Goal: Use online tool/utility: Utilize a website feature to perform a specific function

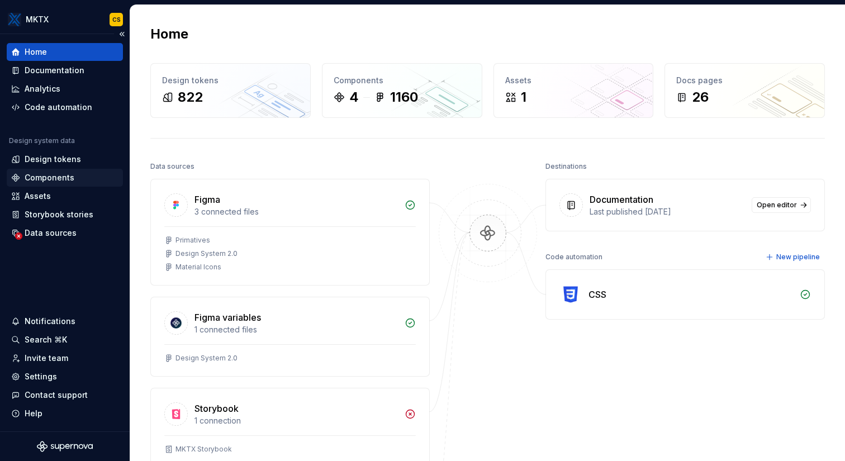
click at [75, 175] on div "Components" at bounding box center [64, 177] width 107 height 11
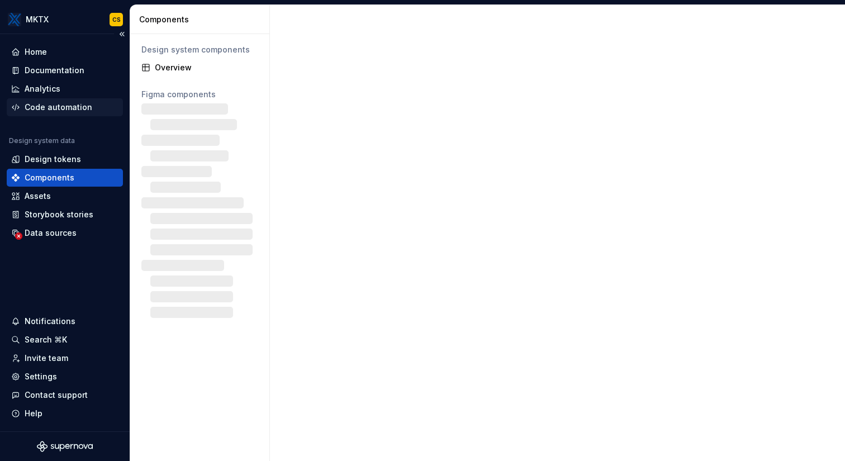
click at [82, 103] on div "Code automation" at bounding box center [59, 107] width 68 height 11
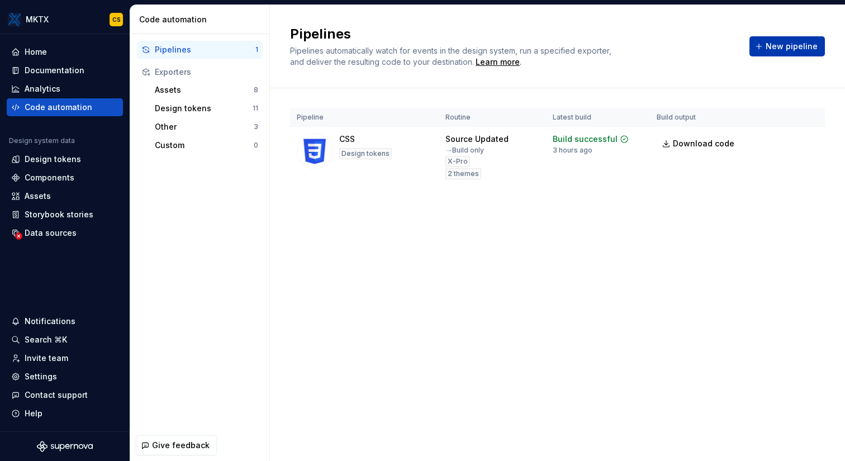
click at [792, 45] on span "New pipeline" at bounding box center [791, 46] width 52 height 11
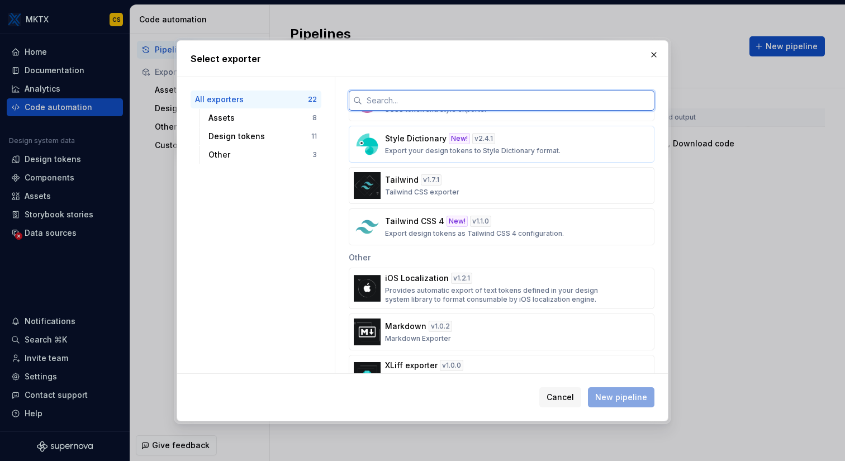
scroll to position [692, 0]
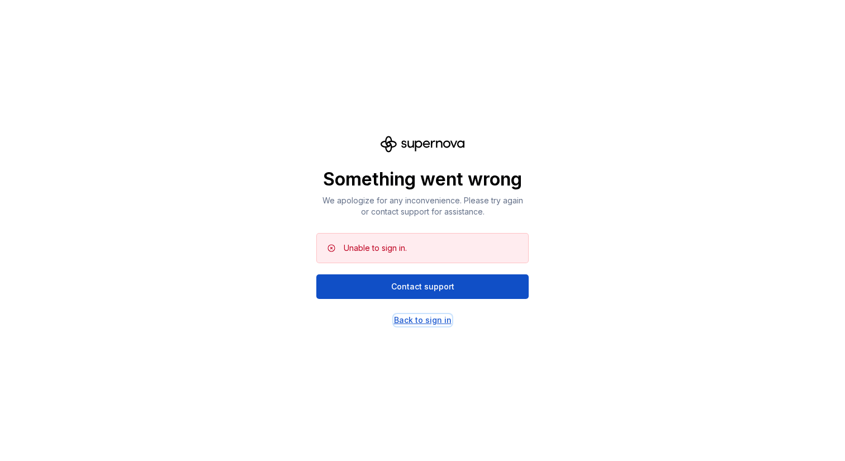
click at [426, 317] on div "Back to sign in" at bounding box center [423, 320] width 58 height 11
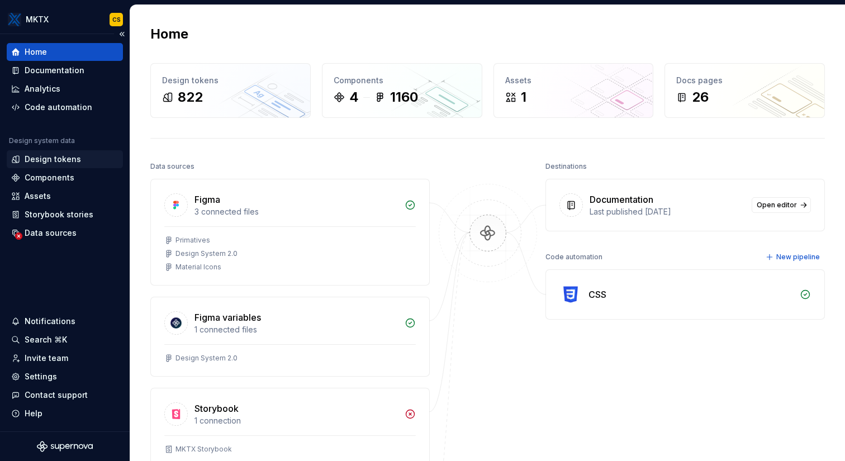
click at [69, 158] on div "Design tokens" at bounding box center [53, 159] width 56 height 11
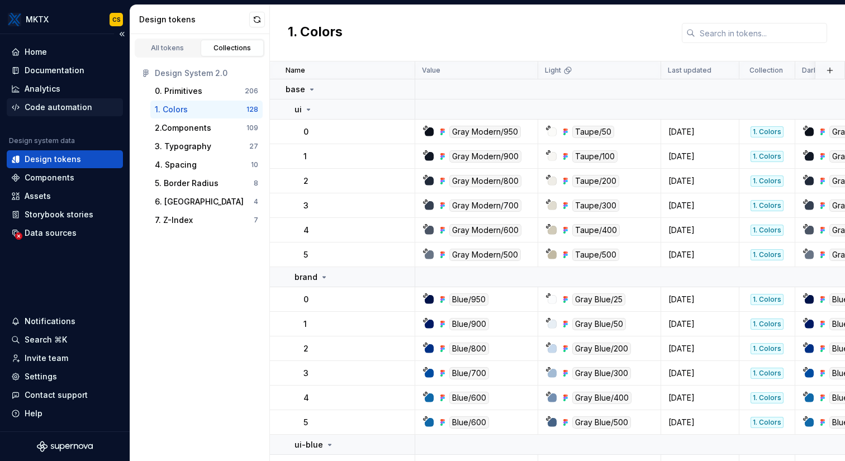
click at [68, 107] on div "Code automation" at bounding box center [59, 107] width 68 height 11
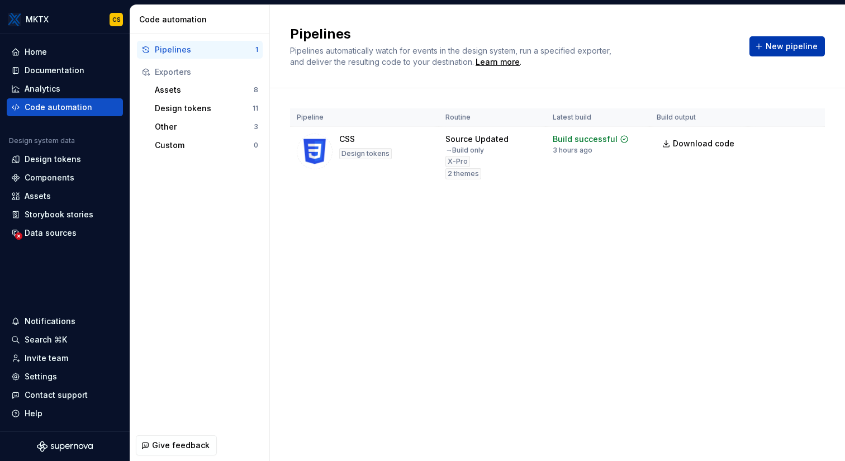
click at [792, 53] on button "New pipeline" at bounding box center [786, 46] width 75 height 20
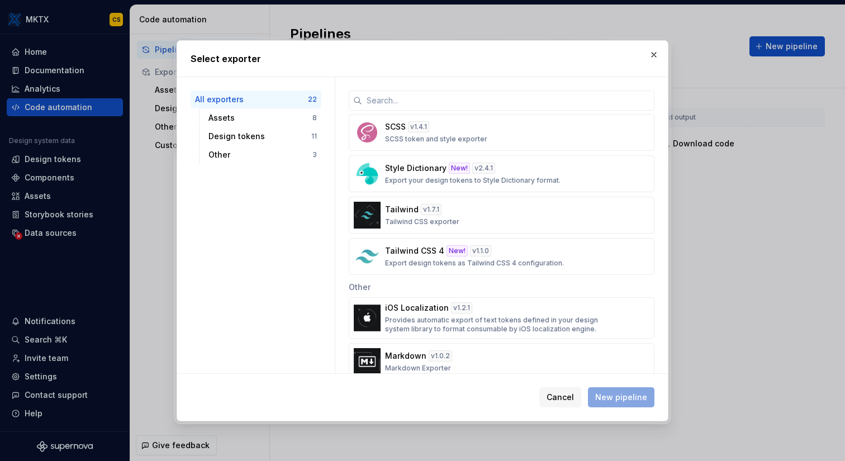
scroll to position [662, 0]
click at [471, 215] on div "Tailwind v 1.7.1 Tailwind CSS exporter" at bounding box center [498, 214] width 226 height 22
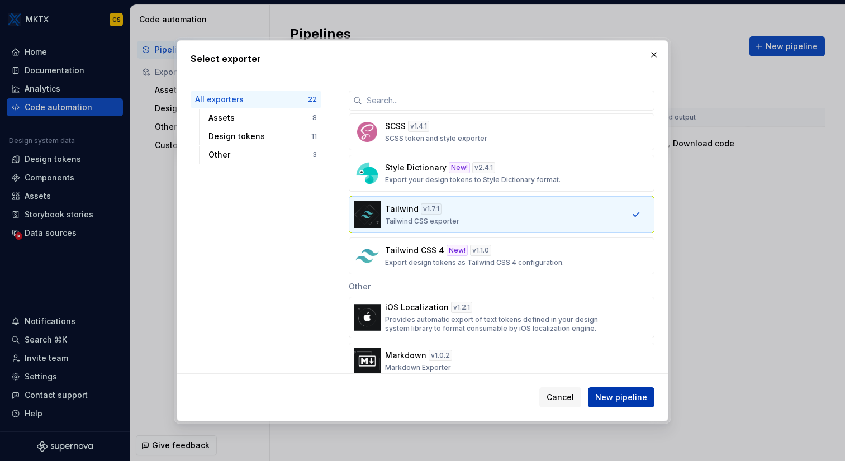
click at [622, 396] on span "New pipeline" at bounding box center [621, 397] width 52 height 11
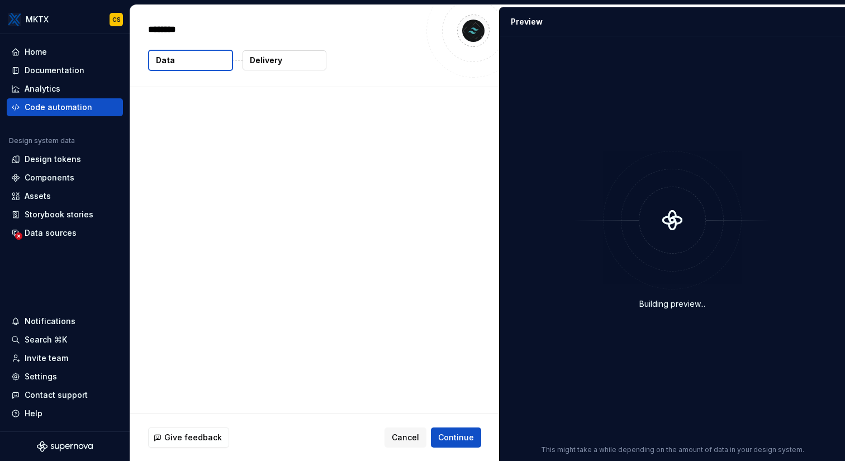
type textarea "*"
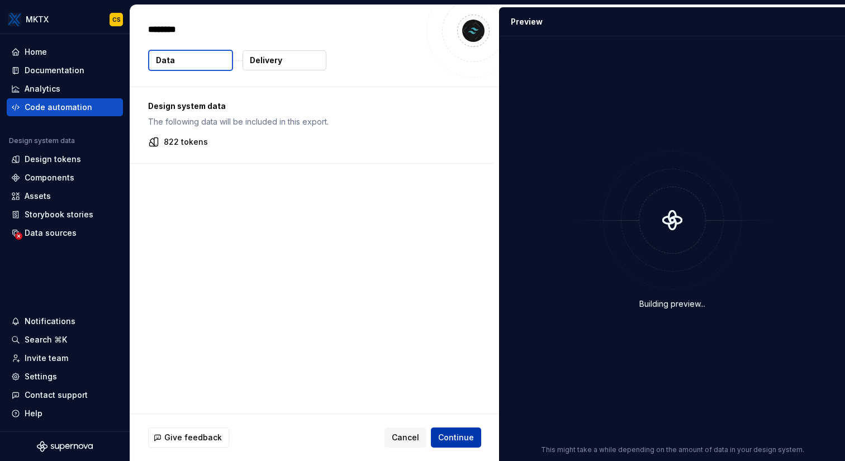
click at [464, 433] on span "Continue" at bounding box center [456, 437] width 36 height 11
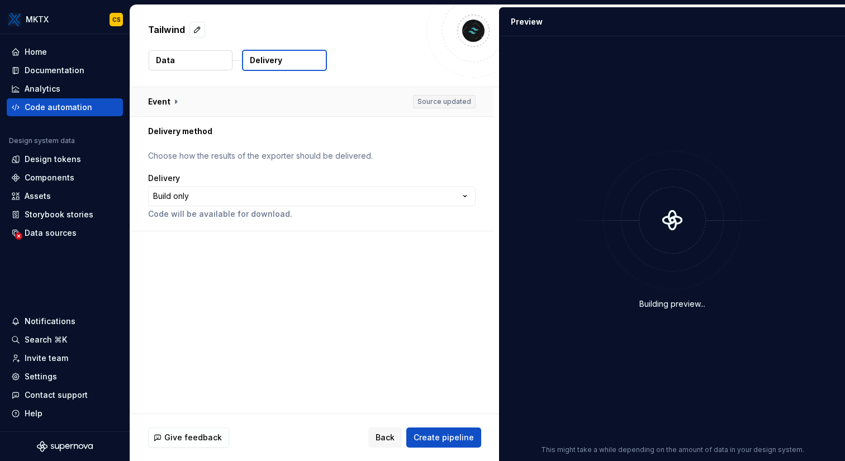
click at [375, 95] on button "button" at bounding box center [311, 101] width 363 height 29
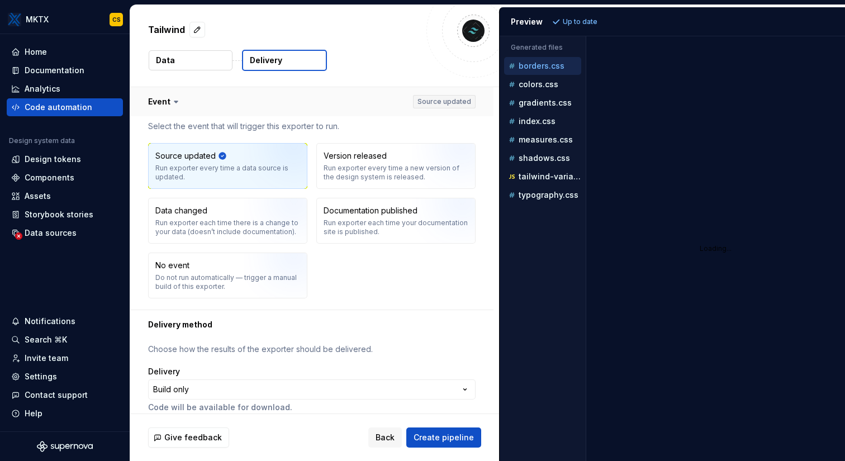
click at [382, 104] on button "button" at bounding box center [311, 101] width 363 height 29
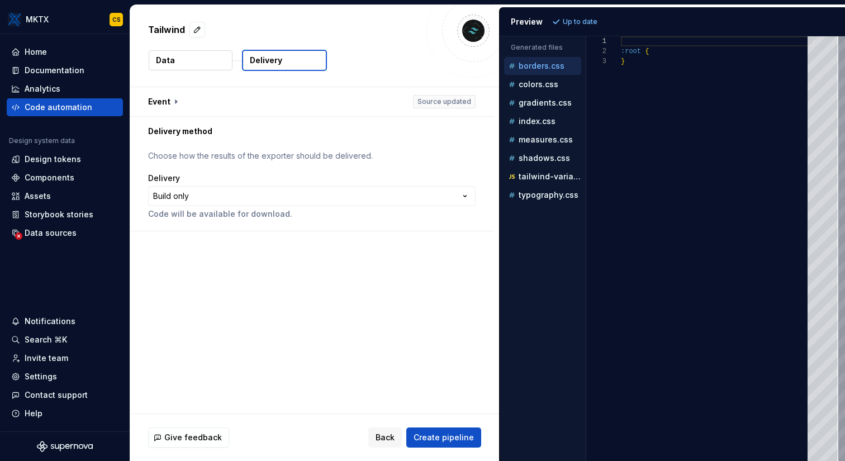
click at [256, 194] on html "**********" at bounding box center [422, 230] width 845 height 461
click at [263, 187] on html "**********" at bounding box center [422, 230] width 845 height 461
click at [544, 80] on p "colors.css" at bounding box center [539, 84] width 40 height 9
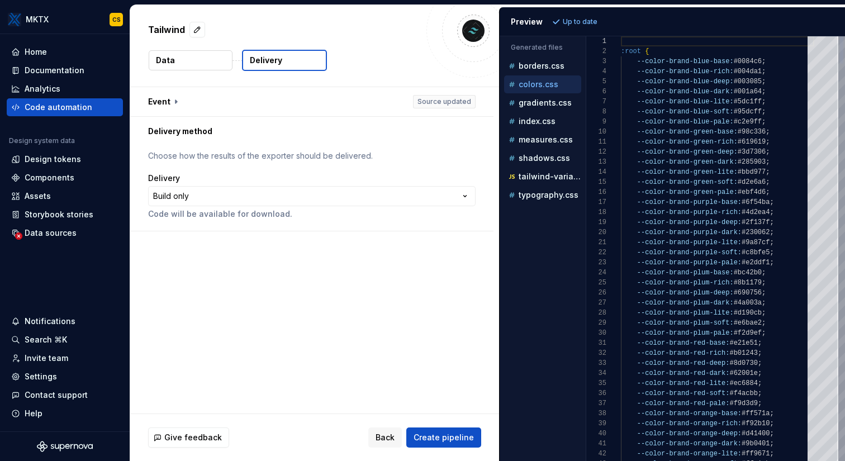
scroll to position [101, 0]
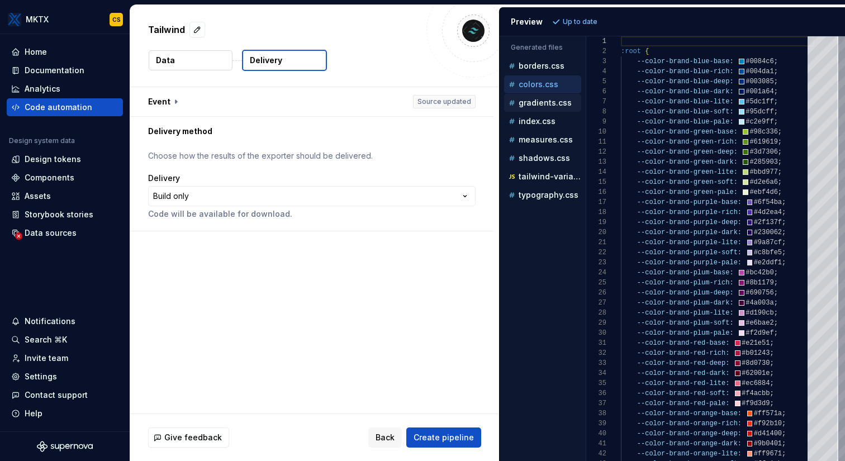
click at [543, 106] on p "gradients.css" at bounding box center [545, 102] width 53 height 9
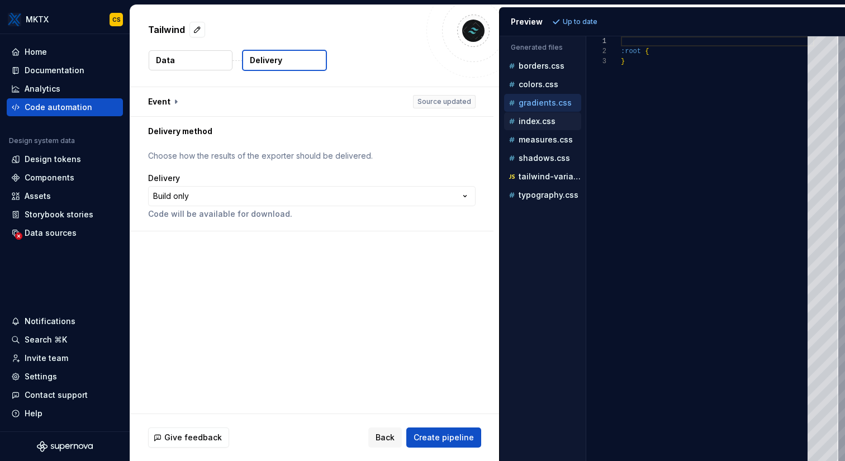
click at [539, 121] on p "index.css" at bounding box center [537, 121] width 37 height 9
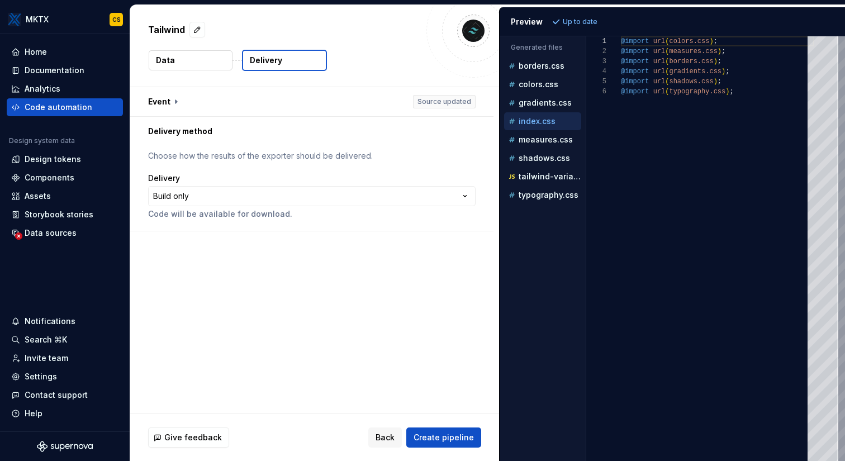
scroll to position [50, 0]
click at [539, 144] on p "measures.css" at bounding box center [546, 139] width 54 height 9
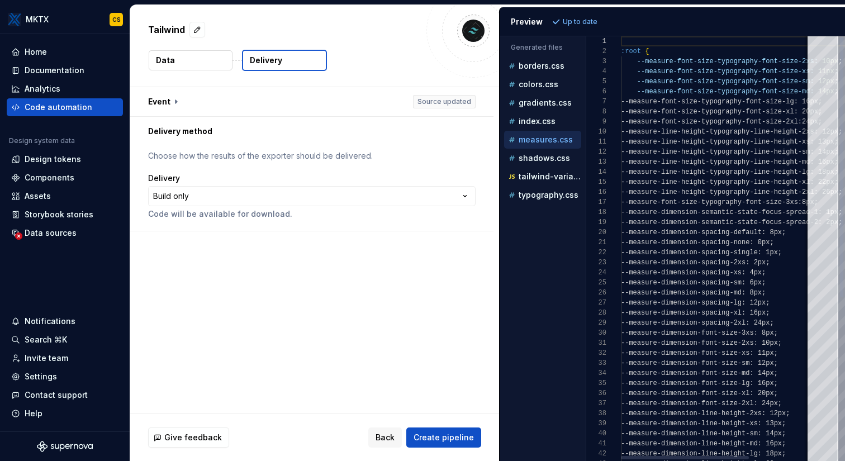
scroll to position [101, 0]
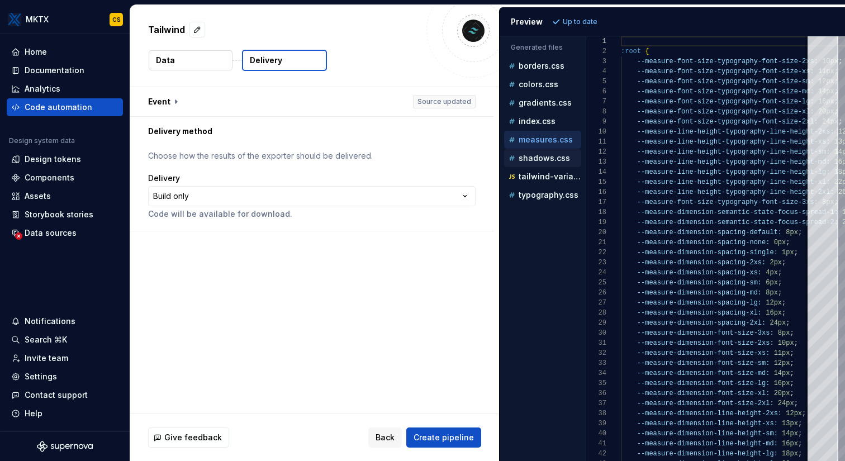
click at [538, 163] on div "shadows.css" at bounding box center [543, 158] width 75 height 11
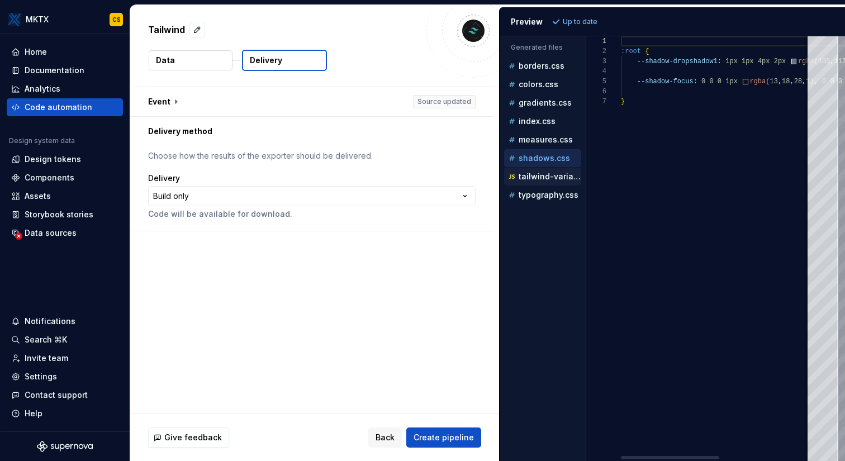
click at [540, 177] on p "tailwind-variables.js" at bounding box center [550, 176] width 63 height 9
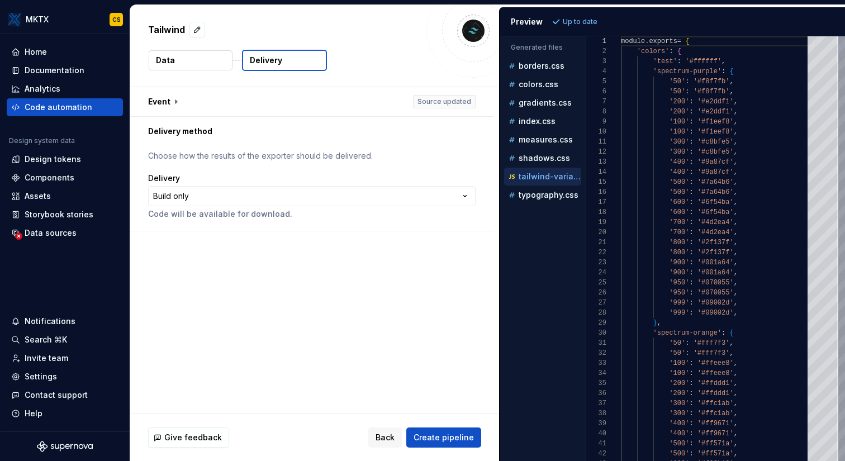
scroll to position [101, 0]
click at [540, 205] on div "Accessibility guide for tree . Navigate the tree with the arrow keys. Common tr…" at bounding box center [541, 130] width 82 height 152
click at [539, 193] on p "typography.css" at bounding box center [549, 195] width 60 height 9
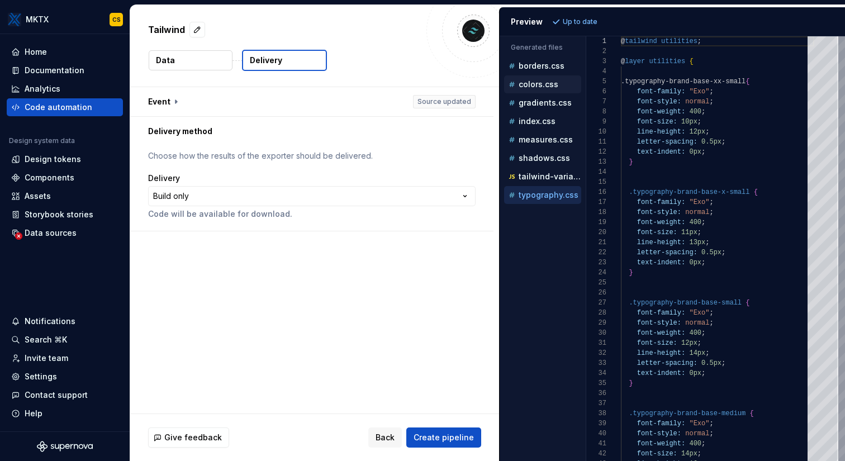
click at [539, 80] on p "colors.css" at bounding box center [539, 84] width 40 height 9
type textarea "**********"
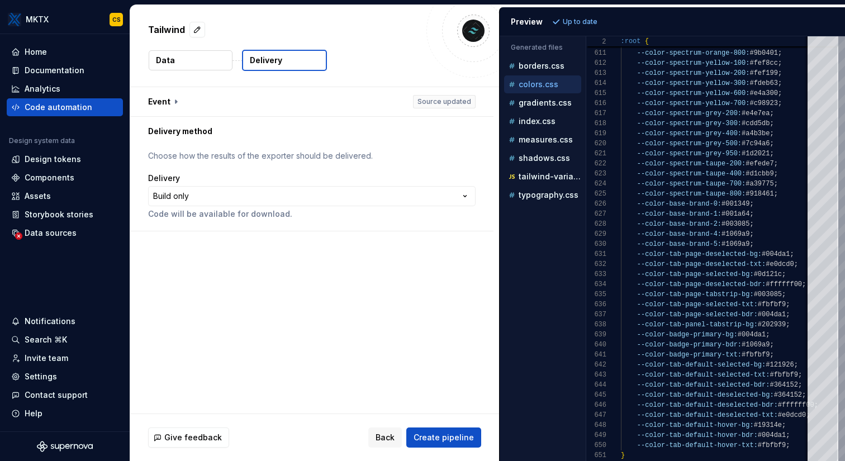
click at [199, 51] on button "Data" at bounding box center [191, 60] width 84 height 20
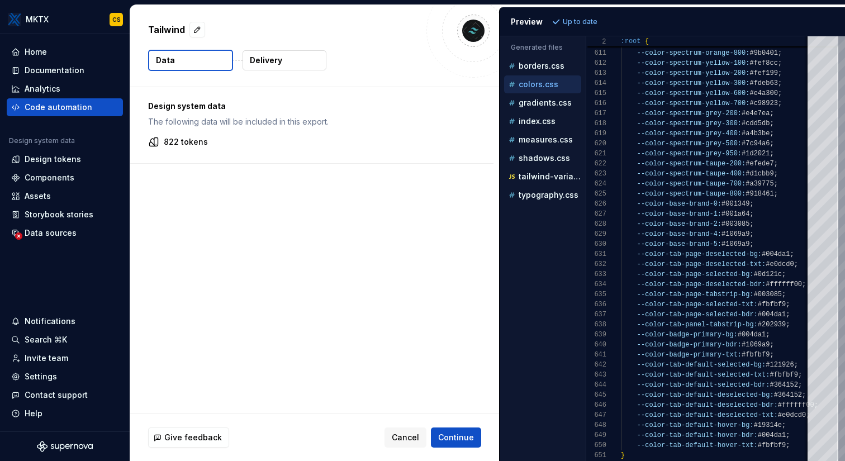
click at [259, 102] on p "Design system data" at bounding box center [311, 106] width 327 height 11
click at [206, 136] on div "Design system data The following data will be included in this export. 822 toke…" at bounding box center [311, 125] width 363 height 76
click at [197, 140] on p "822 tokens" at bounding box center [186, 141] width 44 height 11
click at [301, 57] on button "Delivery" at bounding box center [284, 60] width 84 height 20
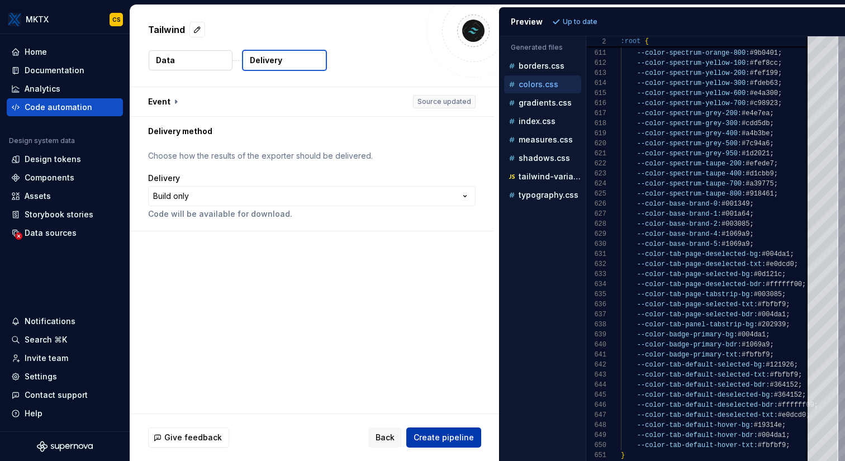
click at [450, 429] on button "Create pipeline" at bounding box center [443, 437] width 75 height 20
